Goal: Information Seeking & Learning: Check status

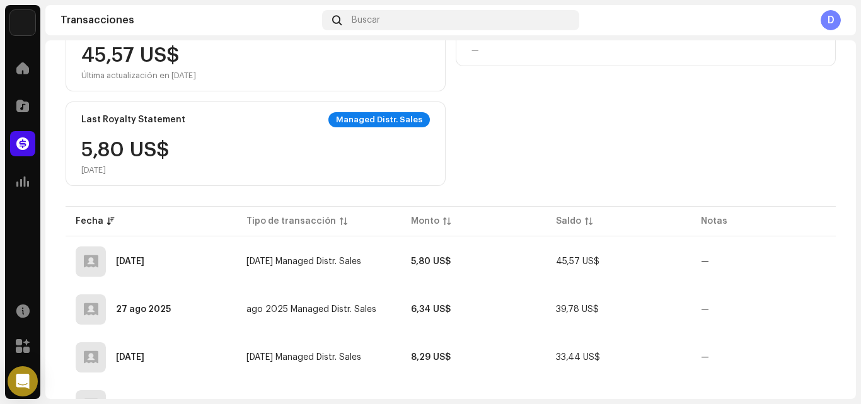
scroll to position [255, 0]
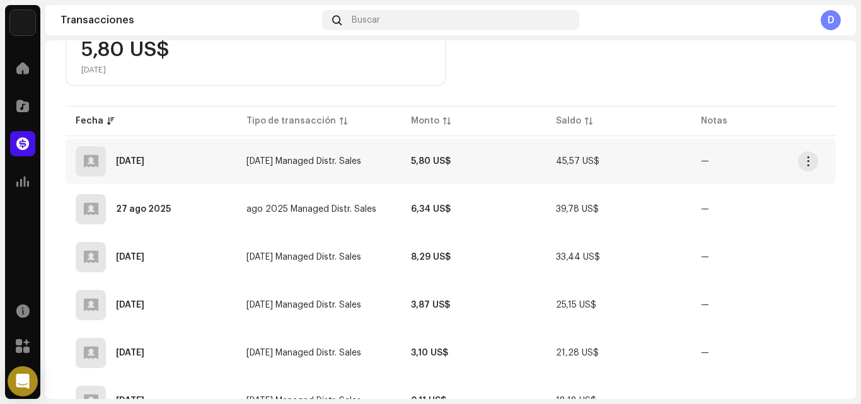
click at [484, 166] on td "5,80 US$" at bounding box center [473, 161] width 145 height 45
click at [804, 161] on span "button" at bounding box center [808, 161] width 9 height 10
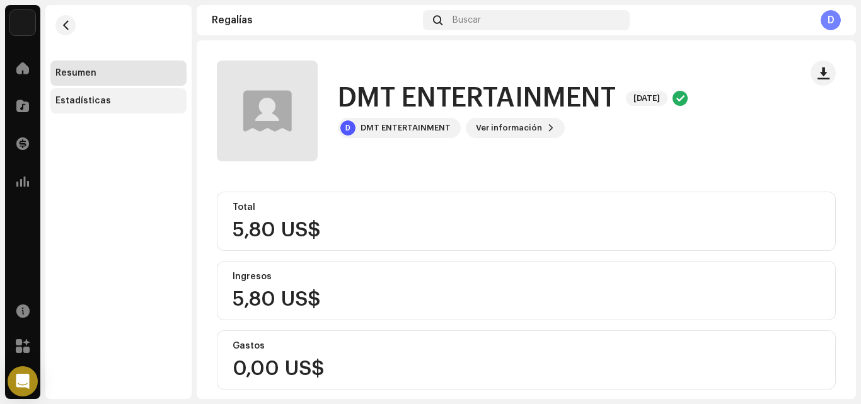
click at [114, 106] on div "Estadísticas" at bounding box center [118, 100] width 136 height 25
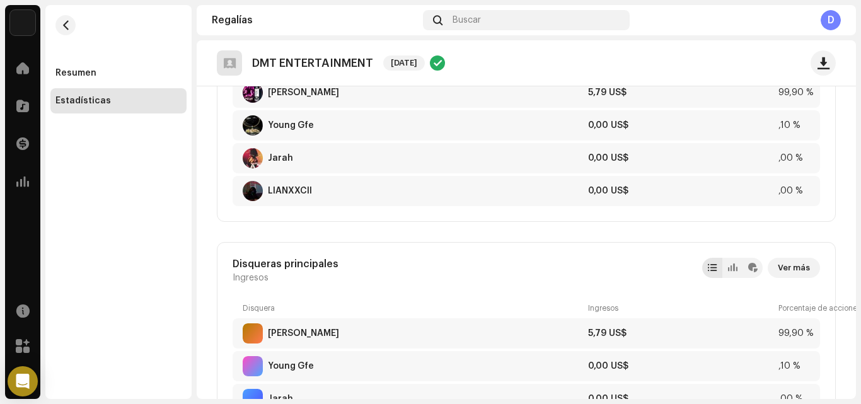
scroll to position [704, 0]
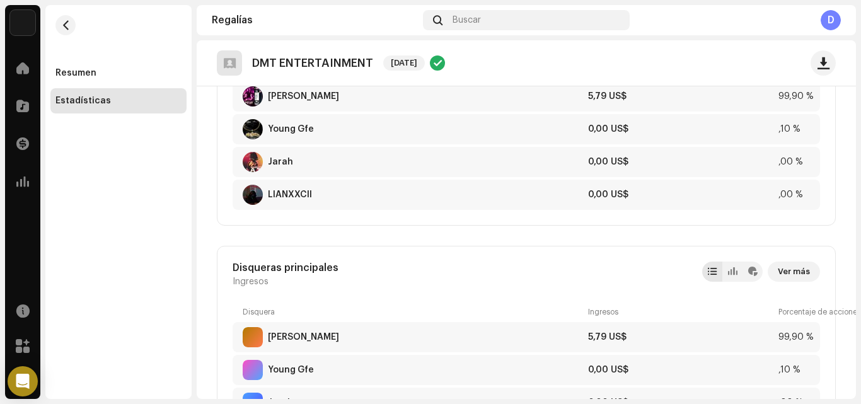
drag, startPoint x: 857, startPoint y: 204, endPoint x: 850, endPoint y: 221, distance: 17.6
click at [850, 221] on div "DMT ENTERTAINMENT Inicio Catálogo Transacciones Estadísticas Recursos Mercado R…" at bounding box center [430, 202] width 861 height 404
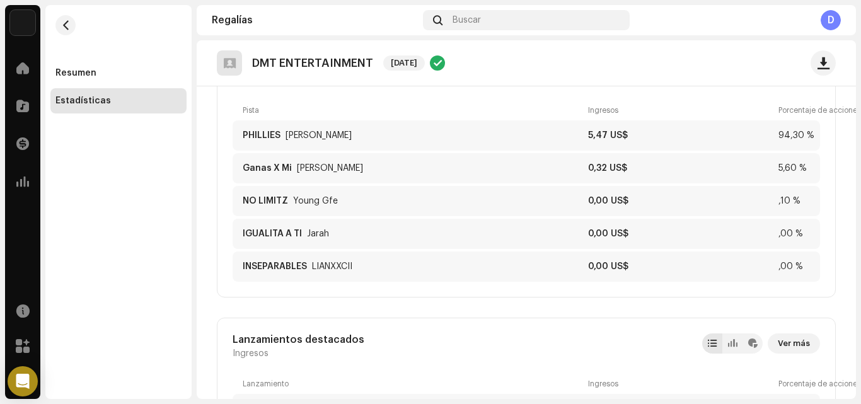
scroll to position [125, 0]
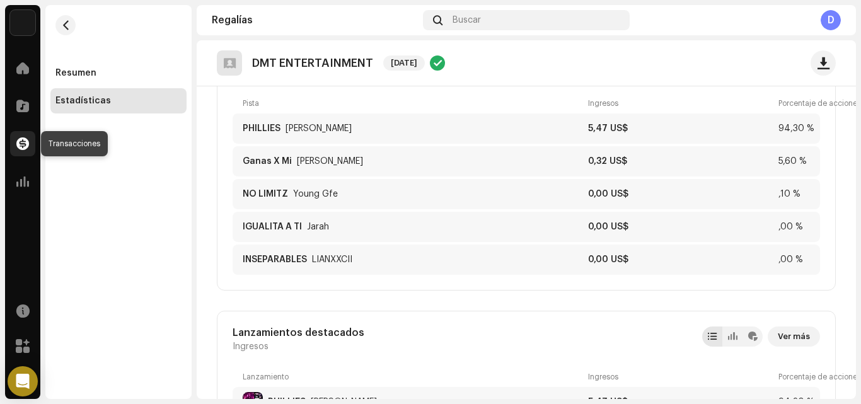
click at [26, 142] on span at bounding box center [22, 144] width 13 height 10
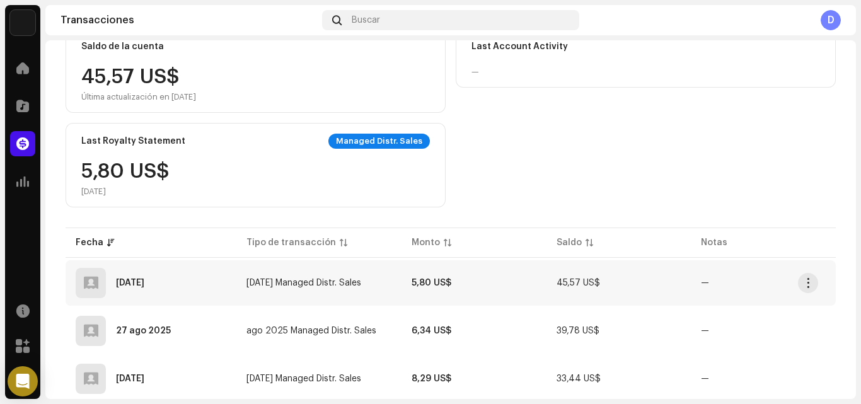
scroll to position [148, 0]
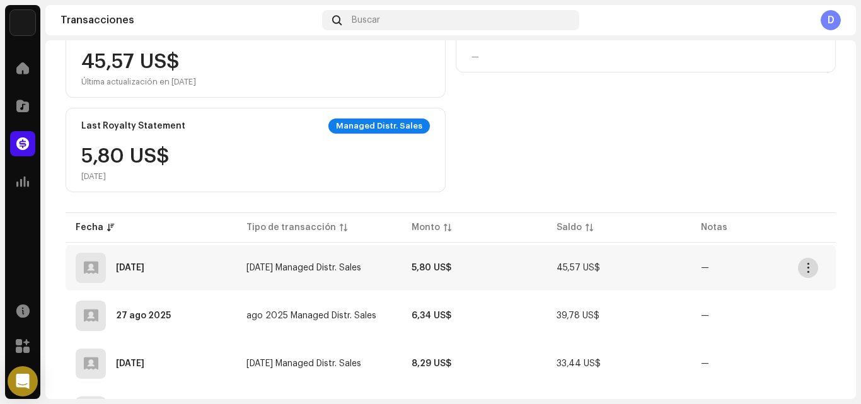
click at [808, 268] on span "button" at bounding box center [808, 268] width 9 height 10
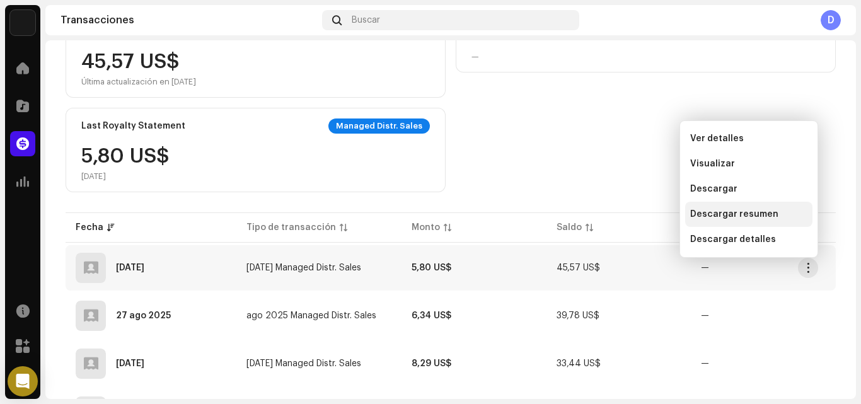
click at [753, 217] on span "Descargar resumen" at bounding box center [734, 214] width 88 height 10
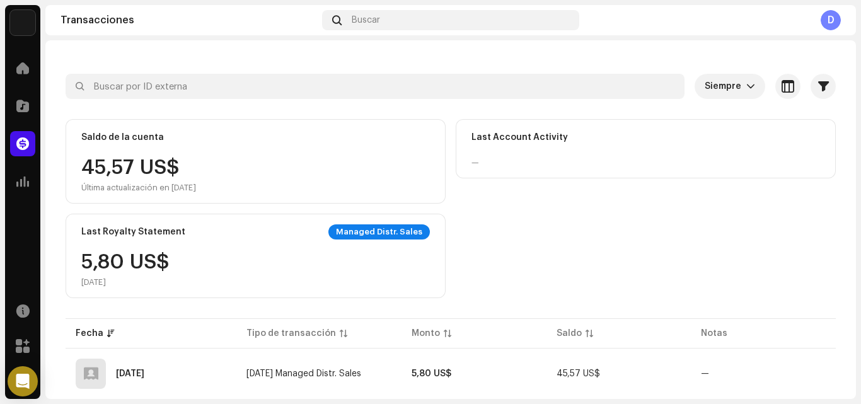
scroll to position [52, 0]
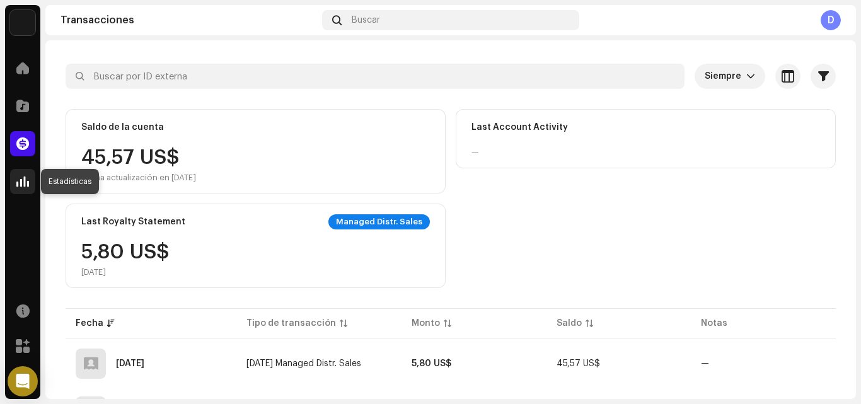
click at [26, 179] on span at bounding box center [22, 182] width 13 height 10
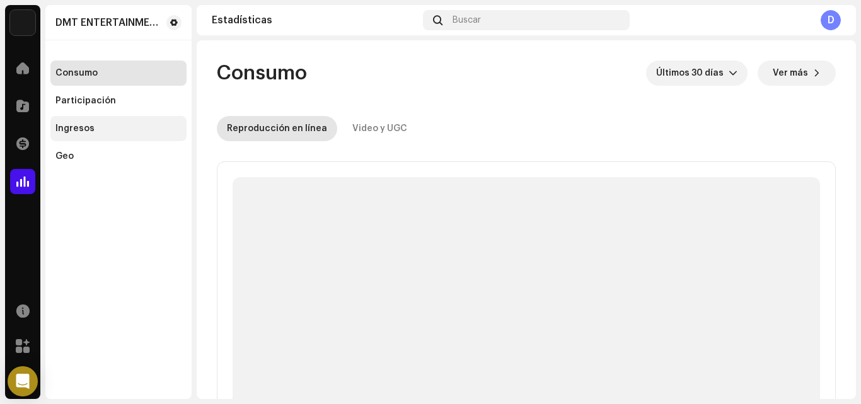
click at [79, 128] on div "Ingresos" at bounding box center [74, 129] width 39 height 10
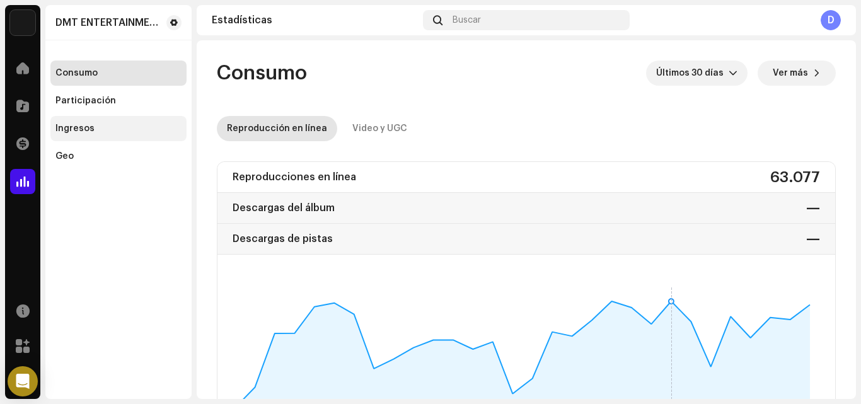
click at [88, 129] on div "Ingresos" at bounding box center [74, 129] width 39 height 10
click at [81, 127] on div "Ingresos" at bounding box center [74, 129] width 39 height 10
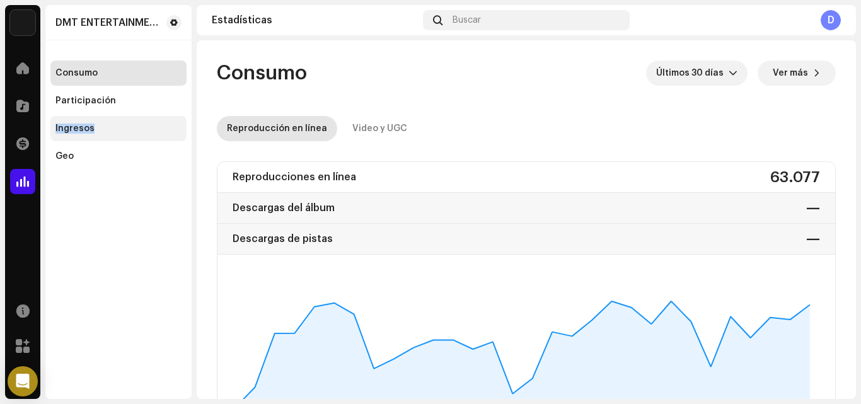
click at [81, 127] on div "Ingresos" at bounding box center [74, 129] width 39 height 10
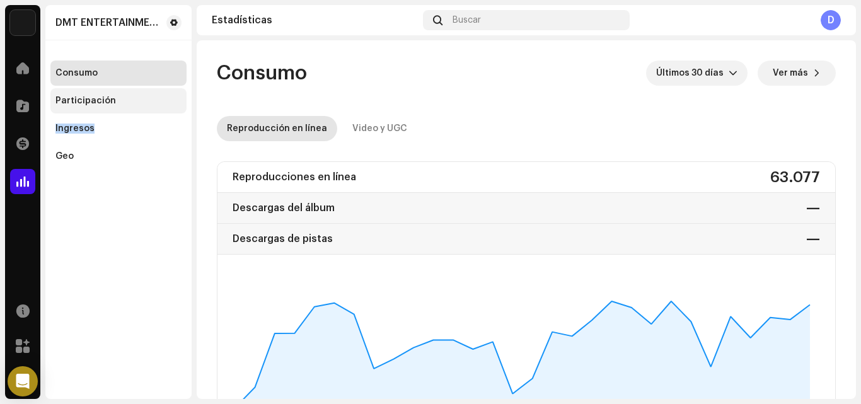
click at [144, 108] on div "Participación" at bounding box center [118, 100] width 136 height 25
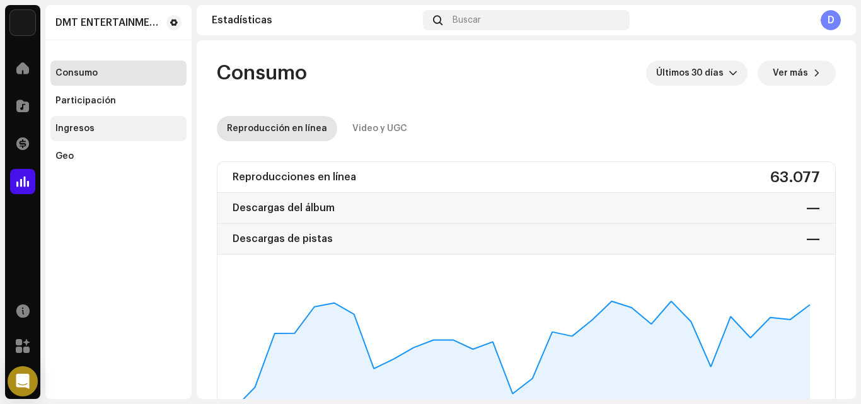
click at [102, 129] on div "Ingresos" at bounding box center [118, 129] width 126 height 10
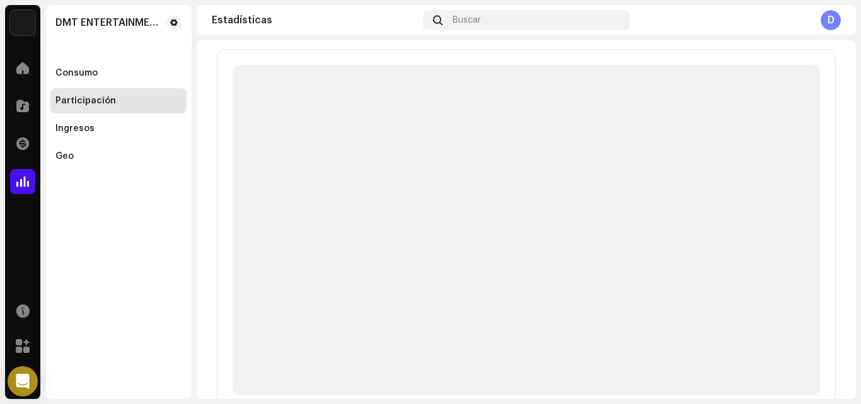
scroll to position [6, 0]
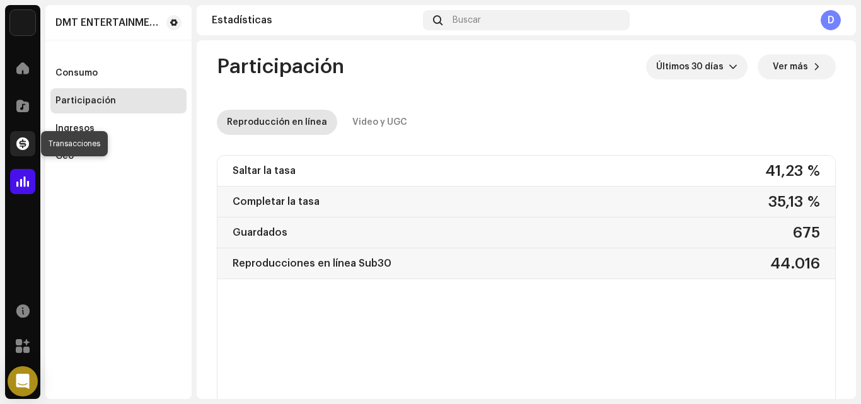
click at [27, 136] on div at bounding box center [22, 143] width 25 height 25
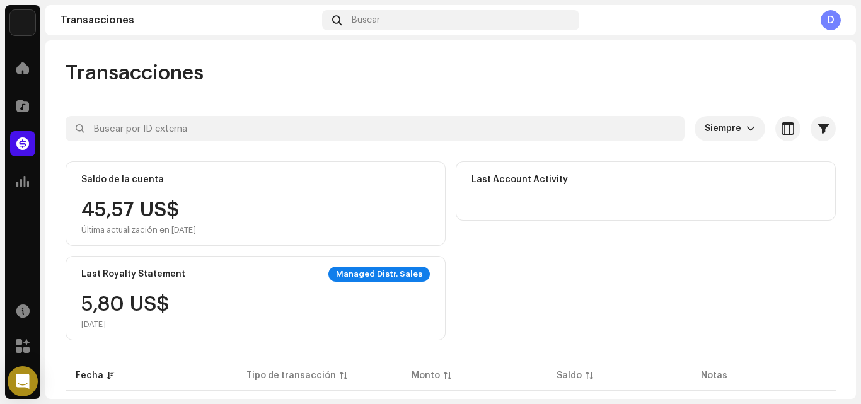
click at [119, 214] on div "45,57 US$ Última actualización en [DATE]" at bounding box center [138, 217] width 115 height 35
click at [746, 129] on icon "dropdown trigger" at bounding box center [750, 128] width 9 height 9
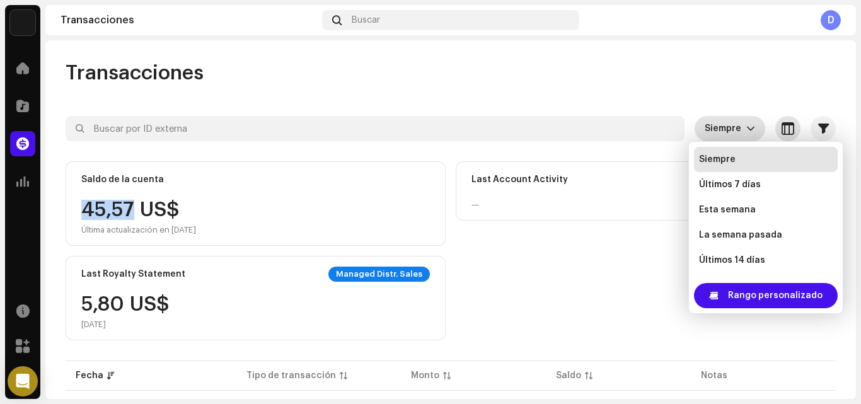
click at [782, 130] on span "button" at bounding box center [788, 129] width 13 height 10
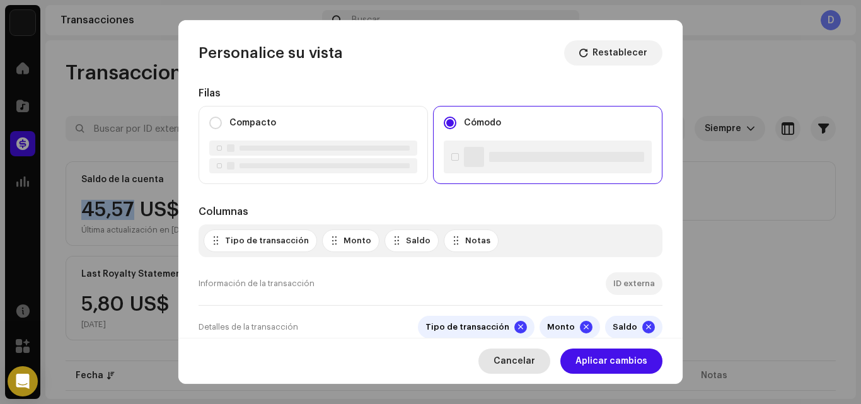
click at [531, 369] on span "Cancelar" at bounding box center [515, 361] width 42 height 25
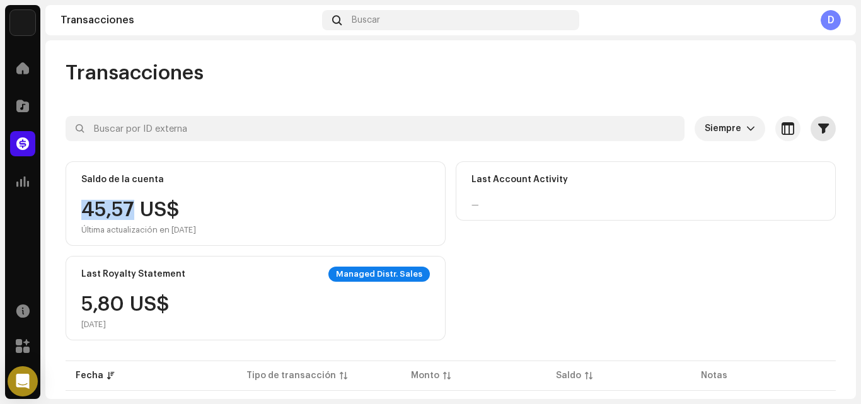
click at [818, 131] on span "button" at bounding box center [823, 129] width 11 height 10
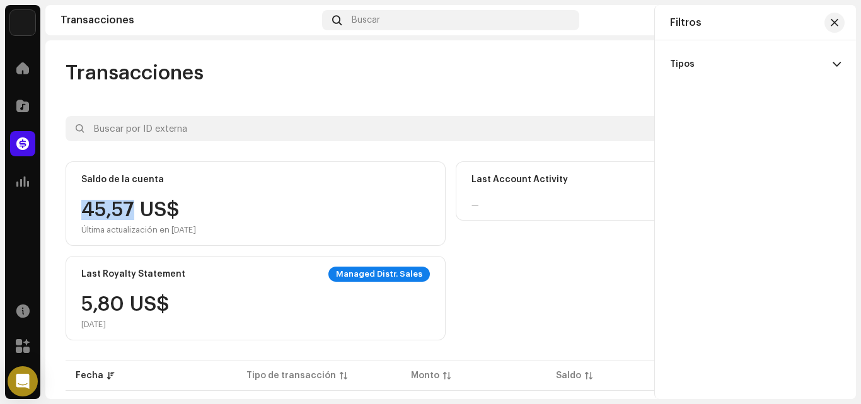
click at [600, 264] on div "Saldo de la cuenta 45,57 US$ Última actualización en [DATE] Last Account Activi…" at bounding box center [451, 250] width 770 height 179
click at [836, 25] on span "button" at bounding box center [835, 23] width 8 height 10
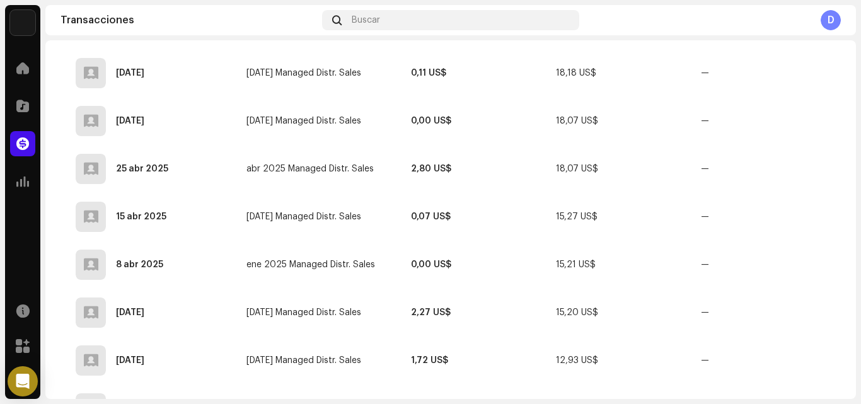
scroll to position [226, 0]
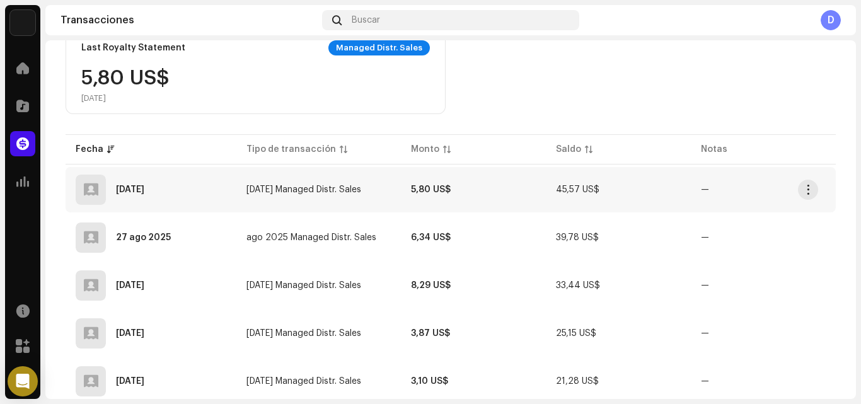
click at [755, 187] on span "—" at bounding box center [763, 189] width 125 height 9
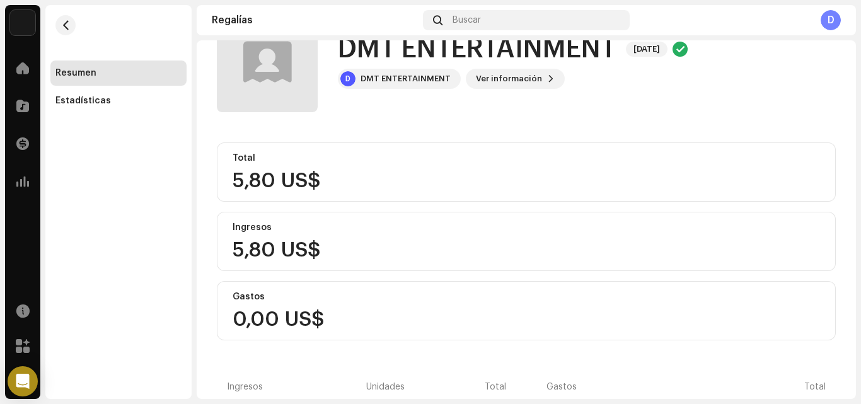
scroll to position [50, 0]
click at [527, 78] on span "Ver información" at bounding box center [509, 78] width 66 height 25
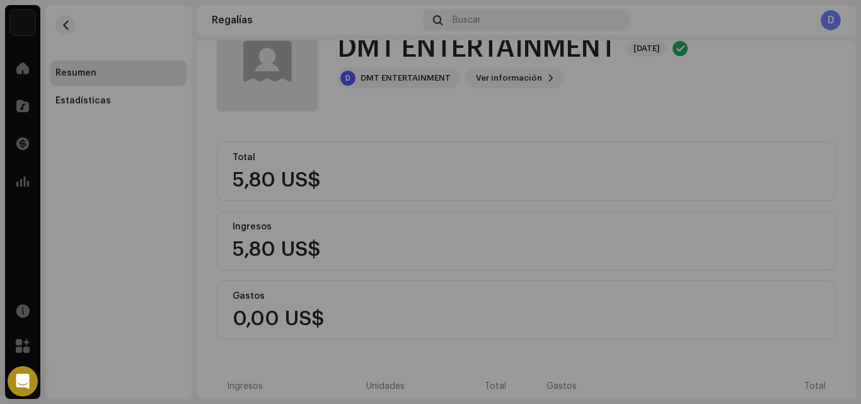
click at [751, 318] on div "DMT ENTERTAINMENT 5675341 ID del (de la) beneficiario(a) 533518 Mes del estado …" at bounding box center [430, 202] width 861 height 404
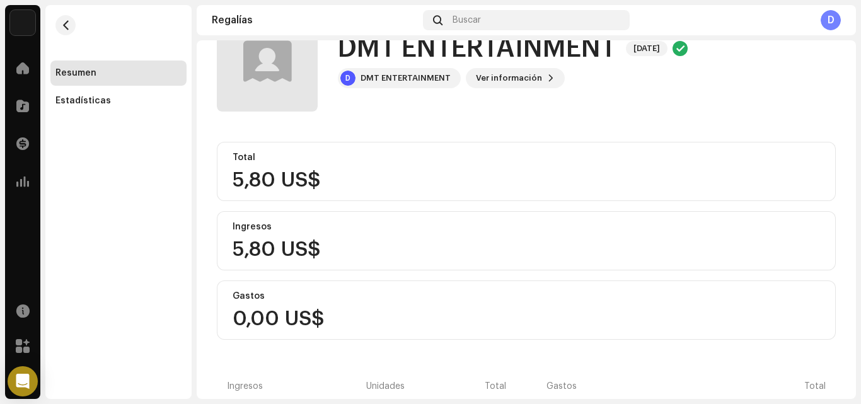
click at [760, 197] on div "DMT ENTERTAINMENT 5675341 ID del (de la) beneficiario(a) 533518 Mes del estado …" at bounding box center [430, 202] width 861 height 404
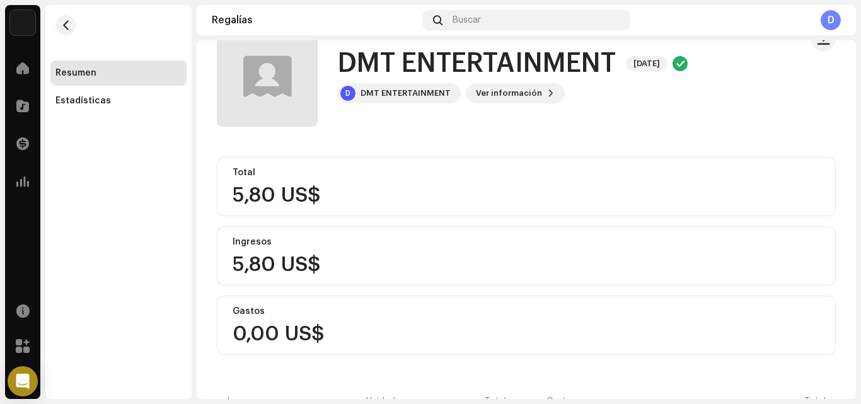
scroll to position [0, 0]
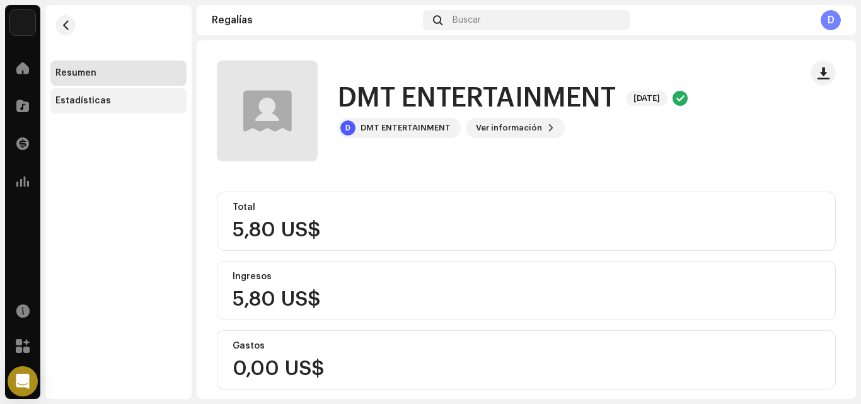
click at [104, 101] on div "Estadísticas" at bounding box center [82, 101] width 55 height 10
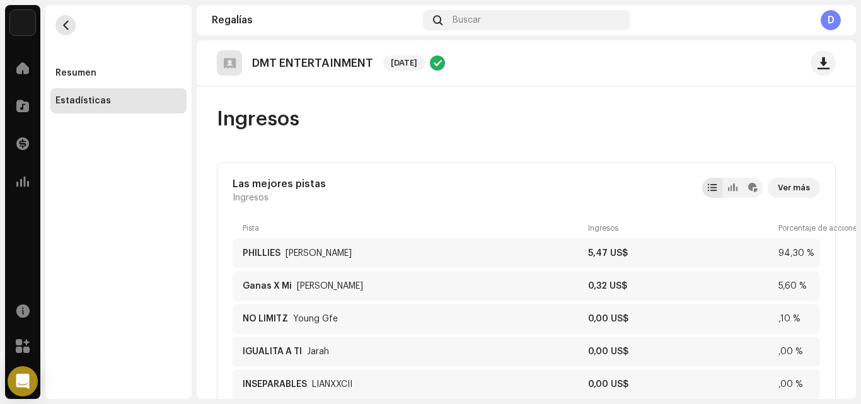
click at [66, 28] on span "button" at bounding box center [65, 25] width 9 height 10
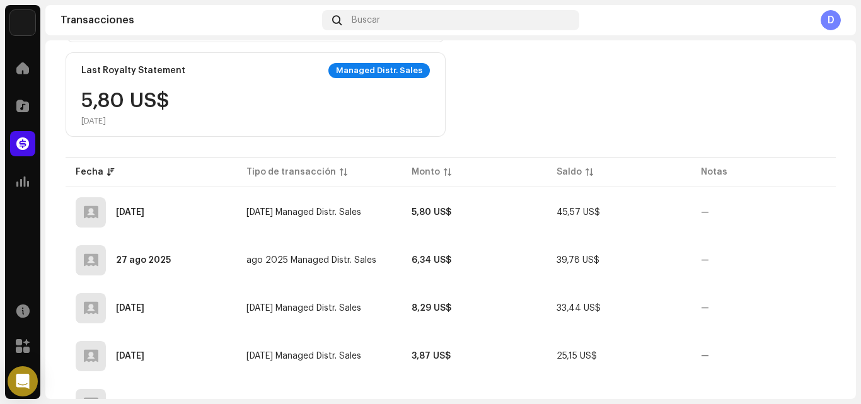
scroll to position [216, 0]
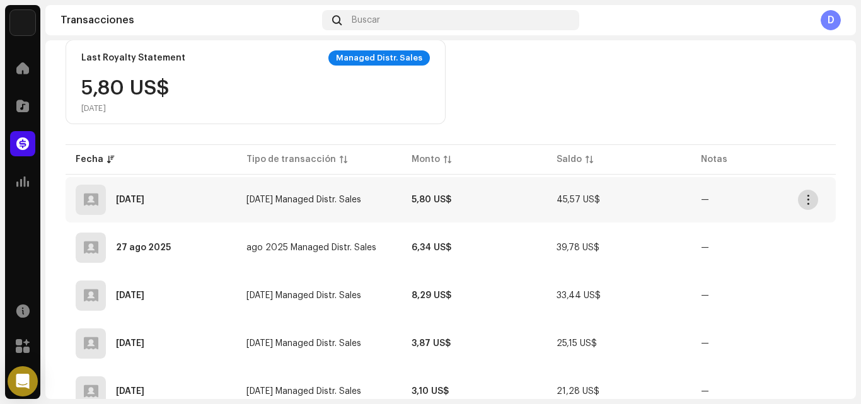
click at [804, 203] on span "button" at bounding box center [808, 200] width 9 height 10
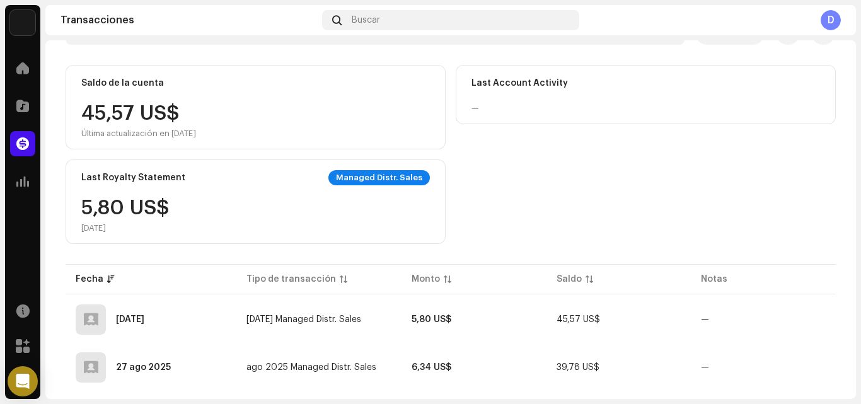
scroll to position [26, 0]
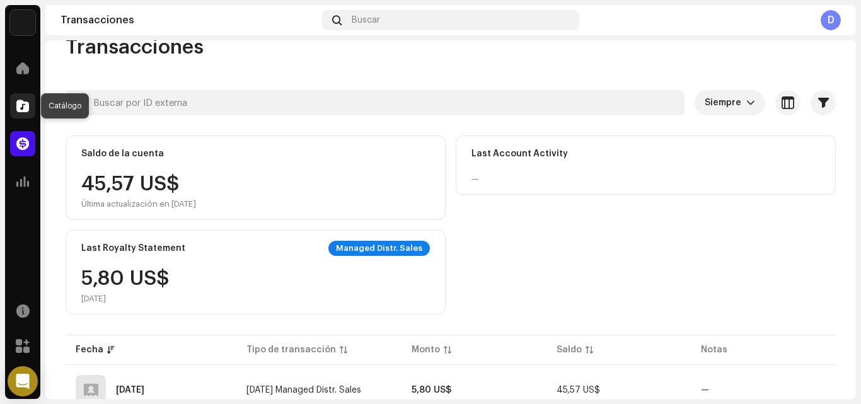
click at [17, 111] on span at bounding box center [22, 106] width 13 height 10
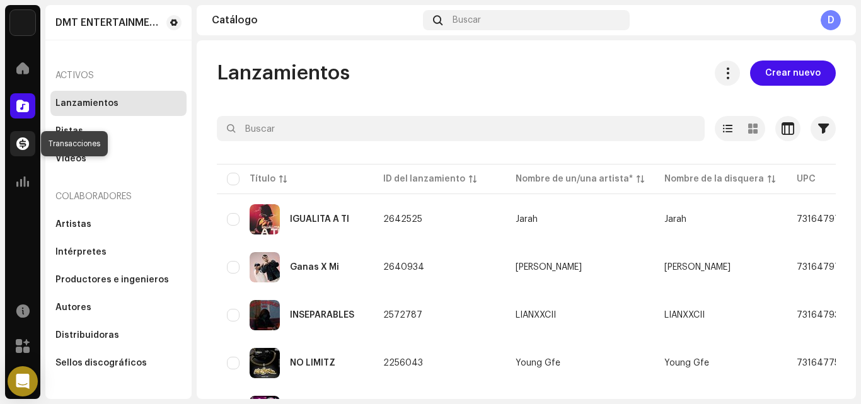
click at [20, 139] on span at bounding box center [22, 144] width 13 height 10
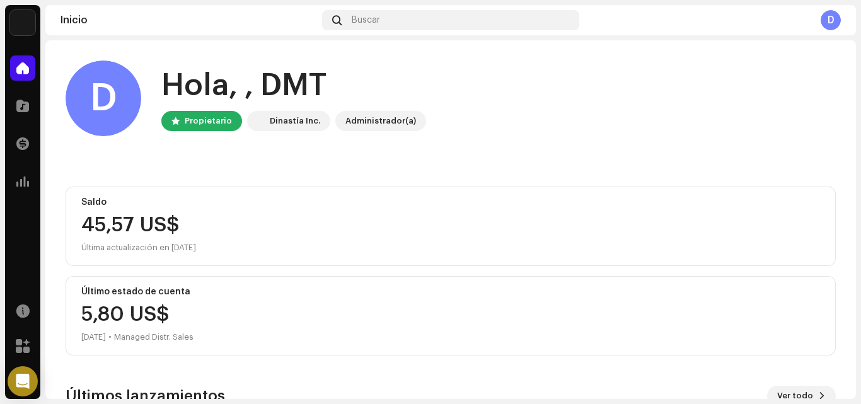
click at [833, 22] on div "D" at bounding box center [831, 20] width 20 height 20
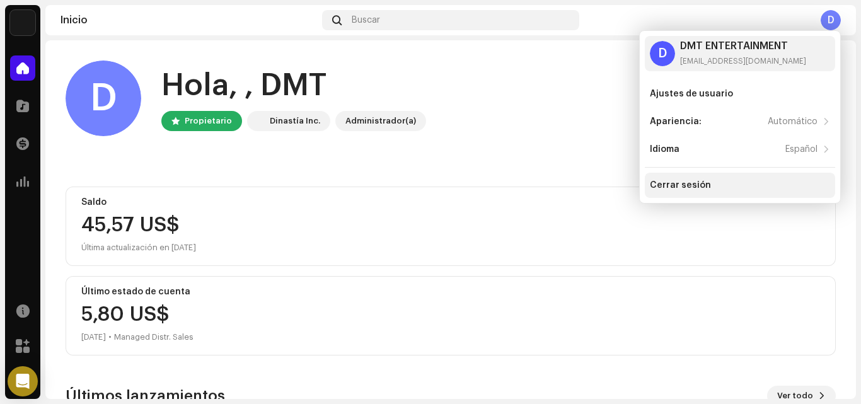
click at [707, 180] on div "Cerrar sesión" at bounding box center [740, 185] width 190 height 25
